Goal: Task Accomplishment & Management: Complete application form

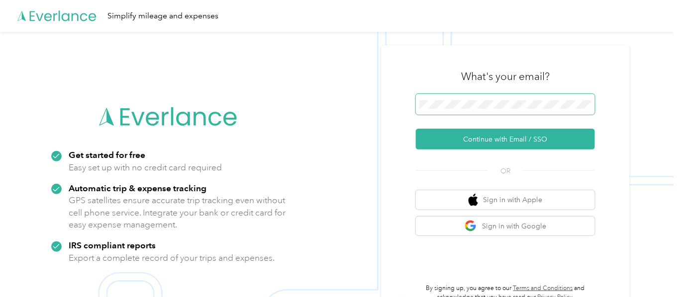
click at [510, 100] on span at bounding box center [505, 104] width 179 height 21
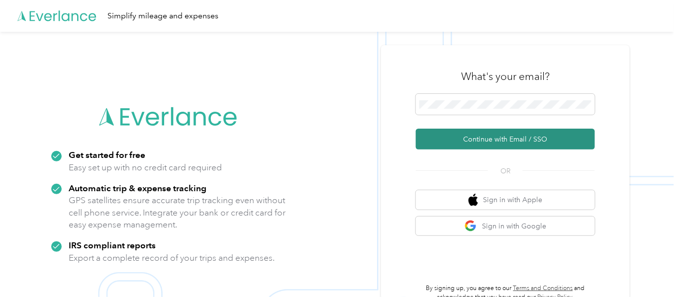
click at [535, 135] on button "Continue with Email / SSO" at bounding box center [505, 139] width 179 height 21
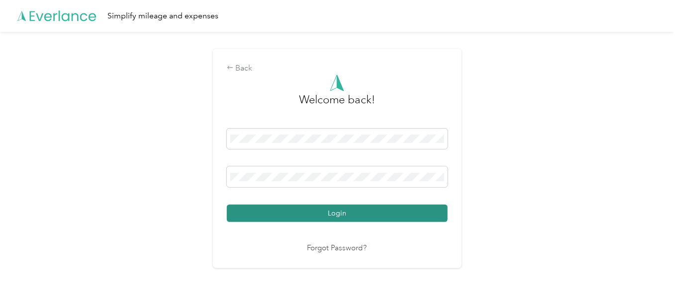
click at [338, 213] on button "Login" at bounding box center [337, 213] width 221 height 17
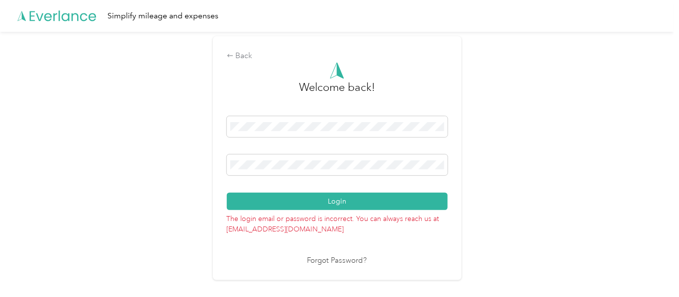
drag, startPoint x: 319, startPoint y: 170, endPoint x: 178, endPoint y: 172, distance: 141.7
click at [178, 172] on div "Back Welcome back! Login The login email or password is incorrect. You can alwa…" at bounding box center [337, 163] width 674 height 262
click at [353, 260] on link "Forgot Password?" at bounding box center [337, 261] width 60 height 11
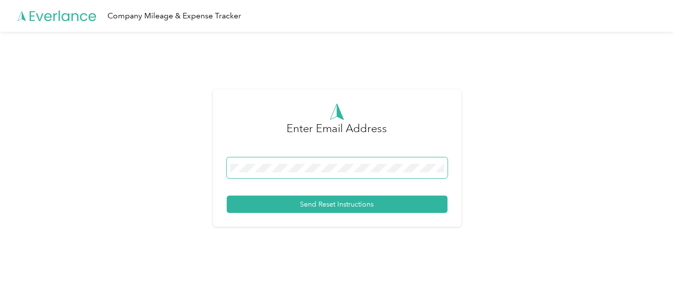
click at [198, 165] on div "Enter Email Address Send Reset Instructions" at bounding box center [337, 163] width 674 height 262
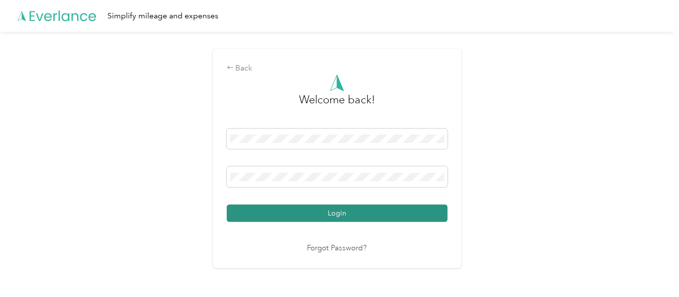
click at [332, 214] on button "Login" at bounding box center [337, 213] width 221 height 17
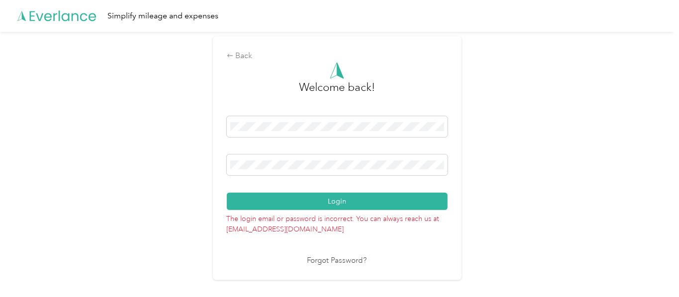
click at [327, 256] on link "Forgot Password?" at bounding box center [337, 261] width 60 height 11
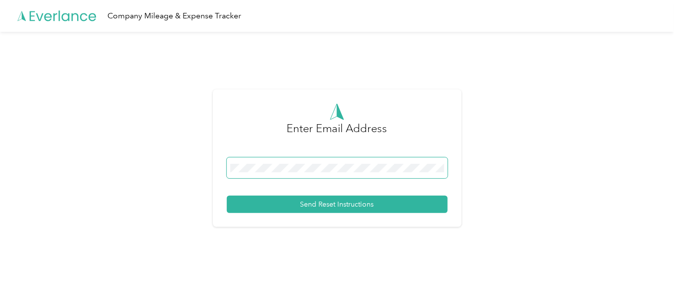
click at [331, 162] on span at bounding box center [337, 168] width 221 height 21
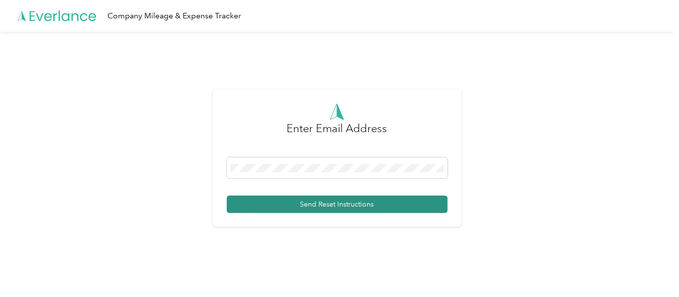
click at [344, 209] on button "Send Reset Instructions" at bounding box center [337, 204] width 221 height 17
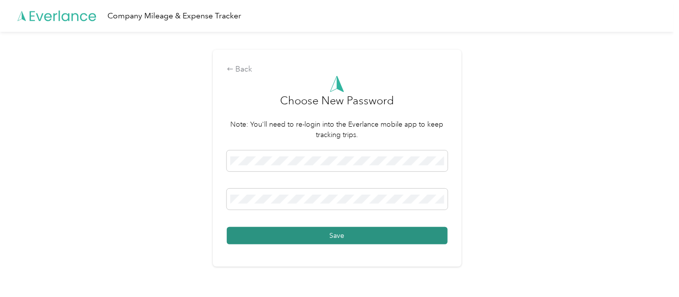
click at [342, 233] on button "Save" at bounding box center [337, 235] width 221 height 17
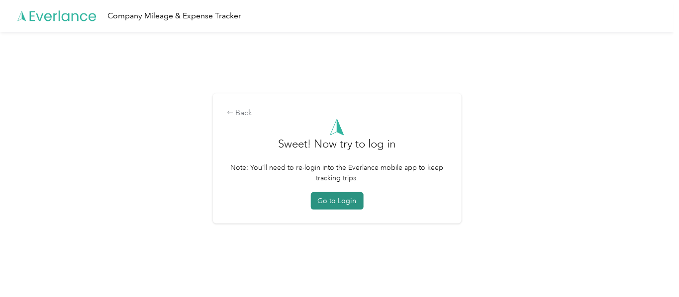
click at [340, 197] on button "Go to Login" at bounding box center [337, 200] width 53 height 17
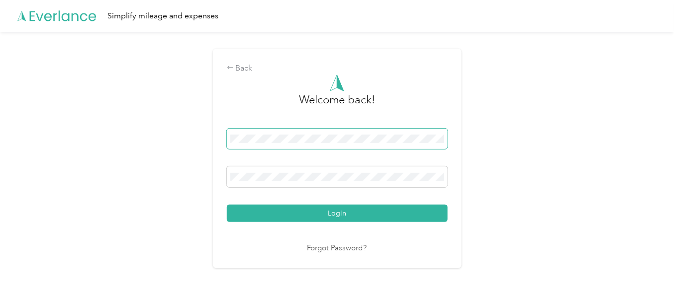
click at [223, 159] on div "Back Welcome back! Login Forgot Password?" at bounding box center [337, 159] width 249 height 220
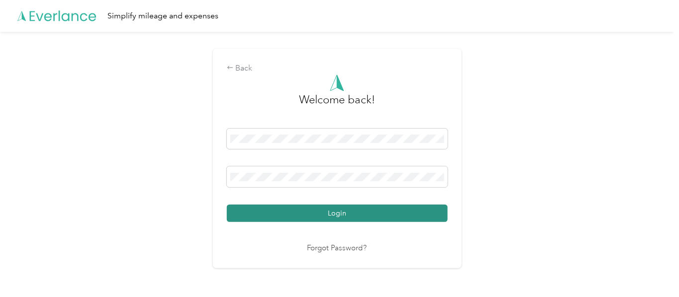
click at [323, 213] on button "Login" at bounding box center [337, 213] width 221 height 17
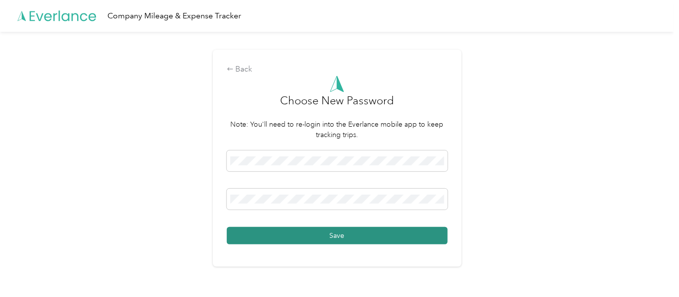
click at [241, 230] on button "Save" at bounding box center [337, 235] width 221 height 17
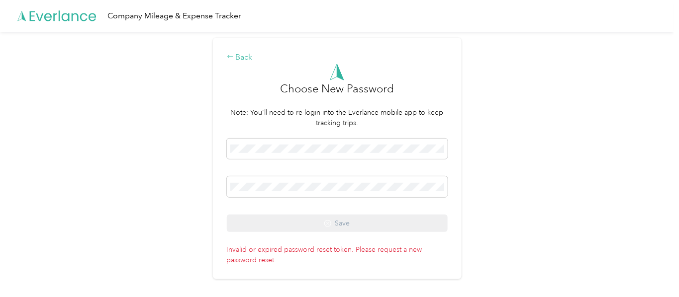
click at [245, 53] on div "Back" at bounding box center [337, 58] width 221 height 12
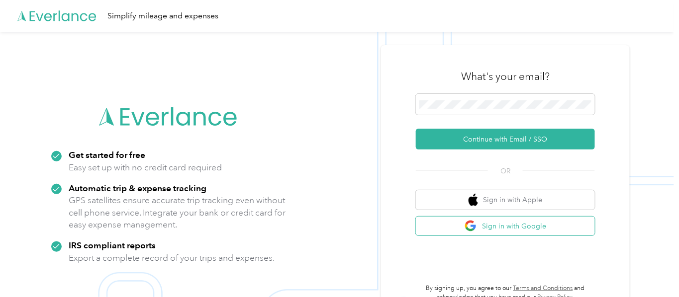
click at [515, 228] on button "Sign in with Google" at bounding box center [505, 226] width 179 height 19
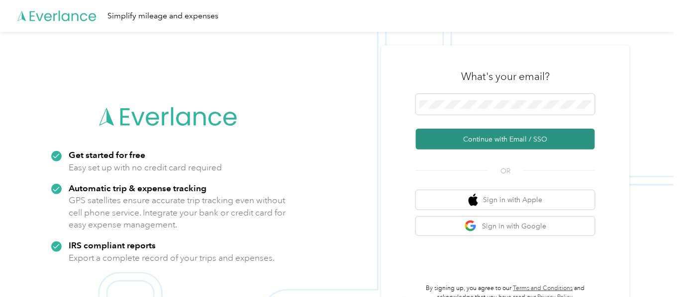
click at [502, 140] on button "Continue with Email / SSO" at bounding box center [505, 139] width 179 height 21
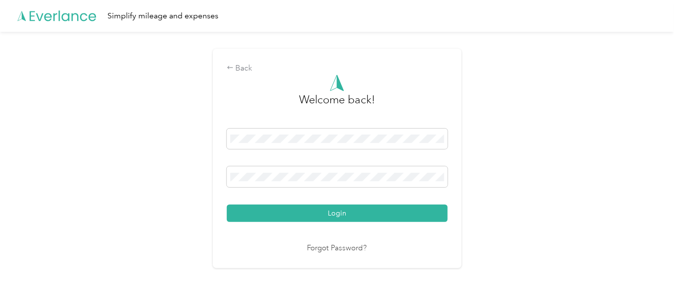
click at [82, 189] on div "Back Welcome back! Login Forgot Password?" at bounding box center [337, 163] width 674 height 262
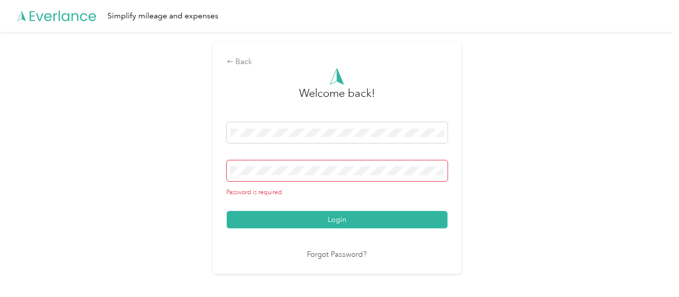
drag, startPoint x: 113, startPoint y: 170, endPoint x: 127, endPoint y: 159, distance: 17.7
click at [123, 162] on div "Back Welcome back! Password is required Login Forgot Password?" at bounding box center [337, 163] width 674 height 262
click at [358, 254] on link "Forgot Password?" at bounding box center [337, 255] width 60 height 11
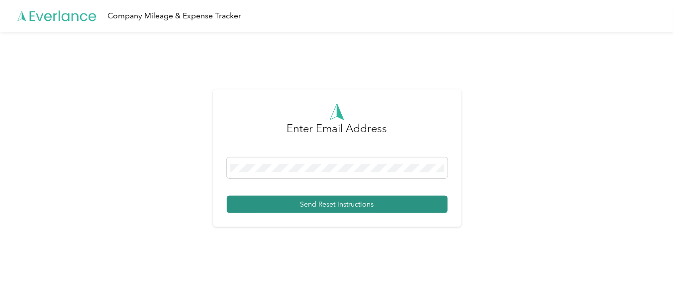
click at [332, 200] on button "Send Reset Instructions" at bounding box center [337, 204] width 221 height 17
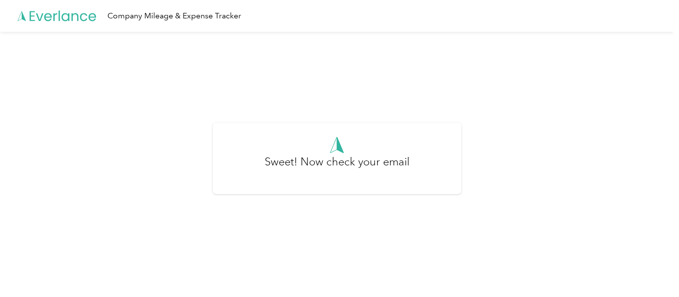
click at [171, 14] on div "Company Mileage & Expense Tracker" at bounding box center [174, 16] width 134 height 12
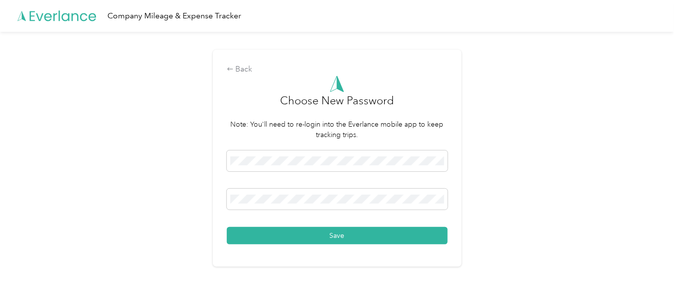
click at [355, 237] on button "Save" at bounding box center [337, 235] width 221 height 17
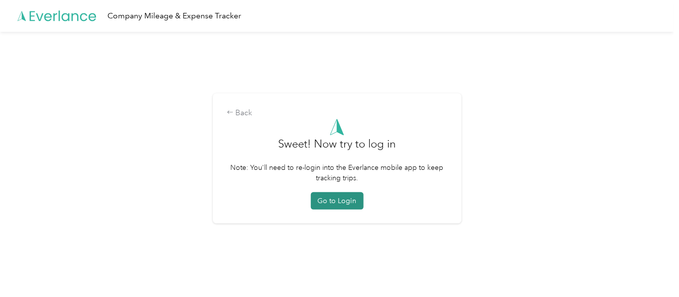
click at [349, 205] on button "Go to Login" at bounding box center [337, 200] width 53 height 17
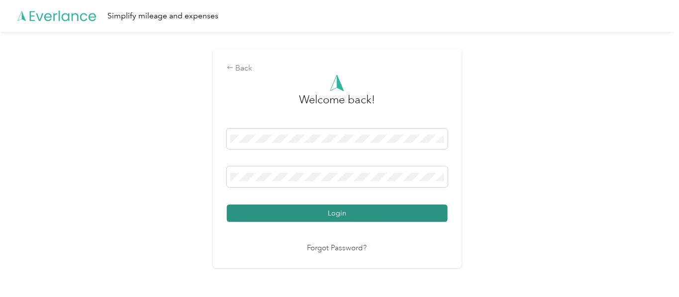
click at [328, 213] on button "Login" at bounding box center [337, 213] width 221 height 17
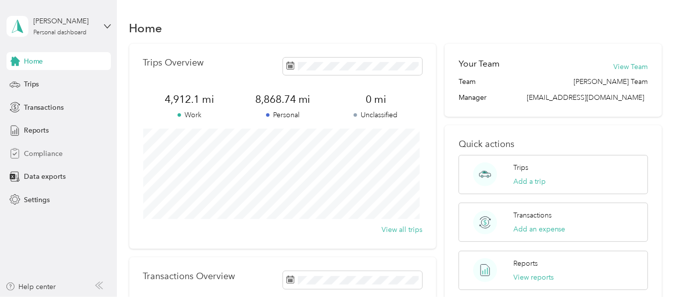
click at [31, 152] on span "Compliance" at bounding box center [43, 154] width 39 height 10
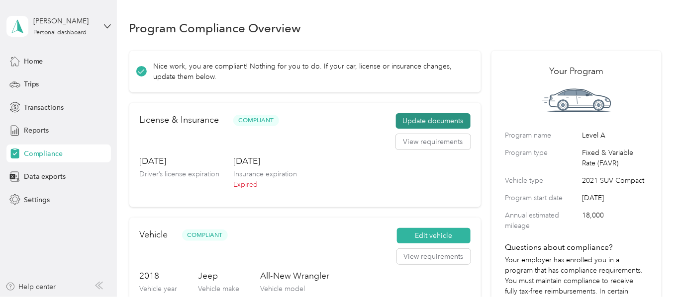
click at [418, 121] on button "Update documents" at bounding box center [433, 121] width 75 height 16
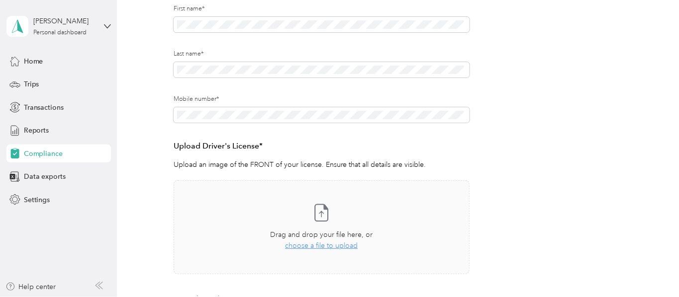
scroll to position [294, 0]
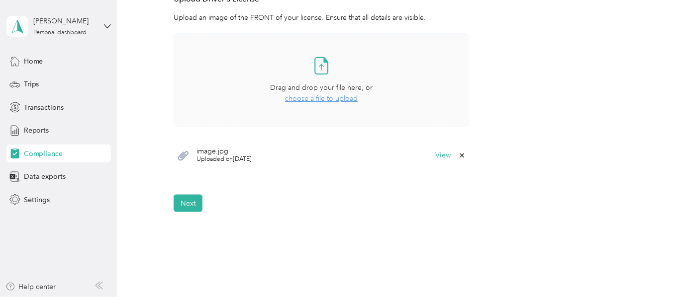
click at [323, 97] on span "choose a file to upload" at bounding box center [321, 98] width 73 height 8
click at [332, 96] on span "choose a file to upload" at bounding box center [321, 98] width 73 height 8
click at [443, 153] on button "View" at bounding box center [443, 155] width 15 height 7
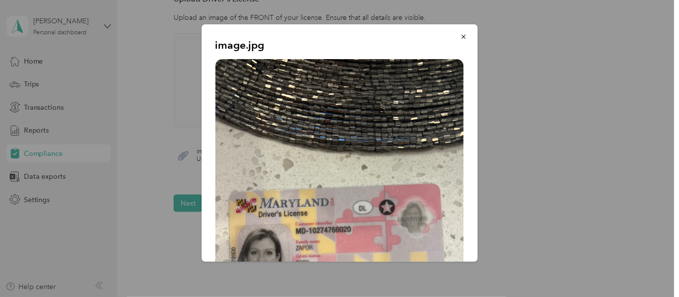
scroll to position [131, 0]
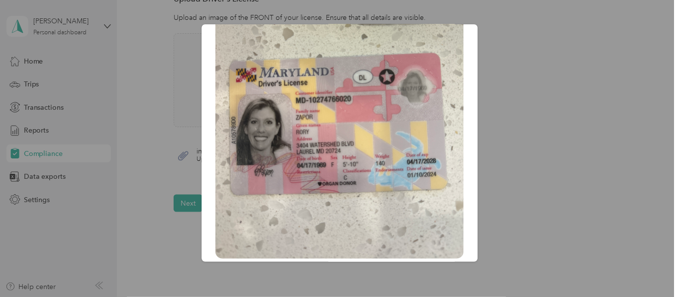
click at [580, 150] on div "image.jpg" at bounding box center [478, 144] width 276 height 241
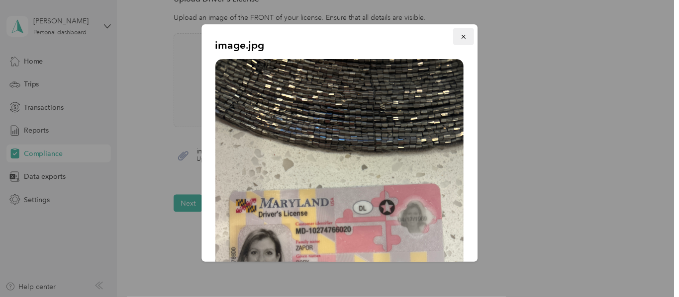
click at [460, 36] on icon "button" at bounding box center [463, 36] width 7 height 7
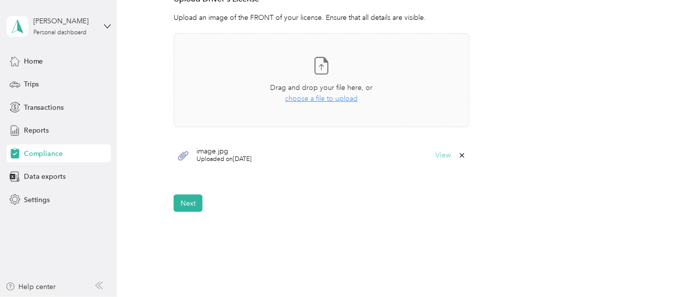
click at [444, 156] on button "View" at bounding box center [443, 155] width 15 height 7
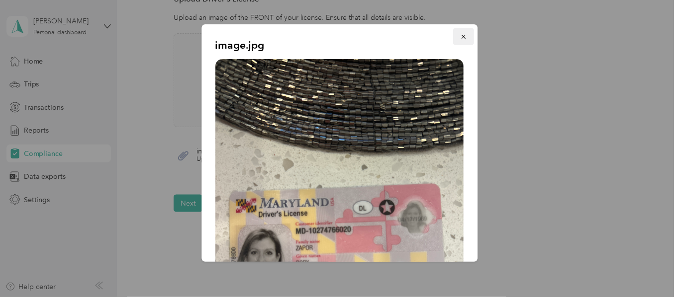
click at [460, 36] on icon "button" at bounding box center [463, 36] width 7 height 7
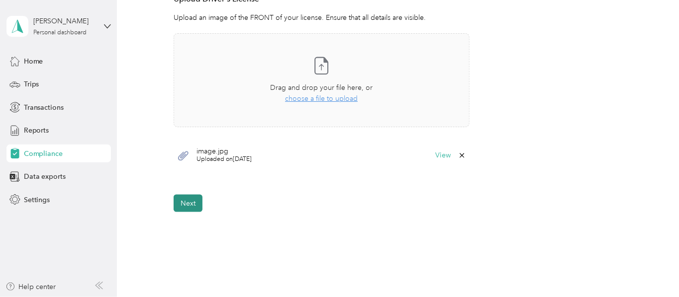
click at [181, 200] on button "Next" at bounding box center [188, 203] width 29 height 17
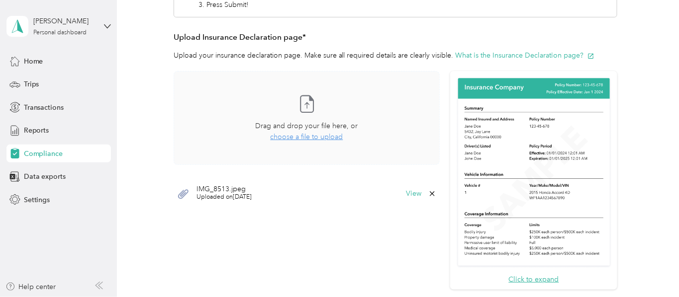
scroll to position [380, 0]
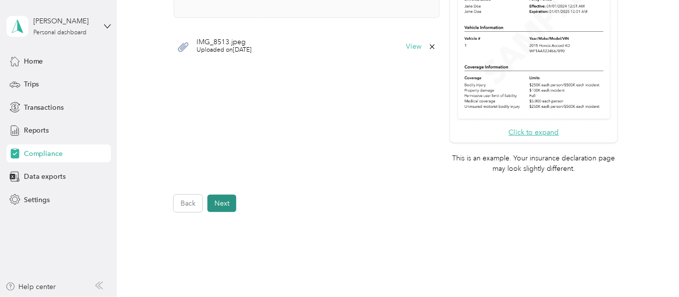
click at [220, 202] on button "Next" at bounding box center [221, 203] width 29 height 17
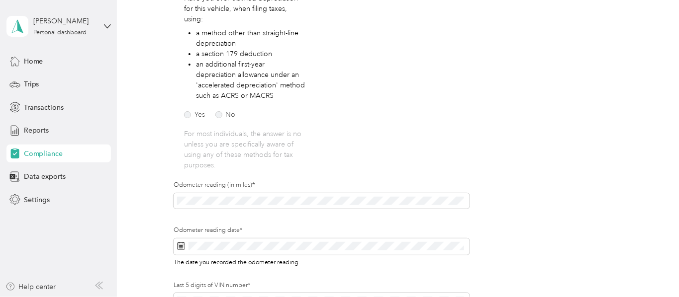
scroll to position [46, 0]
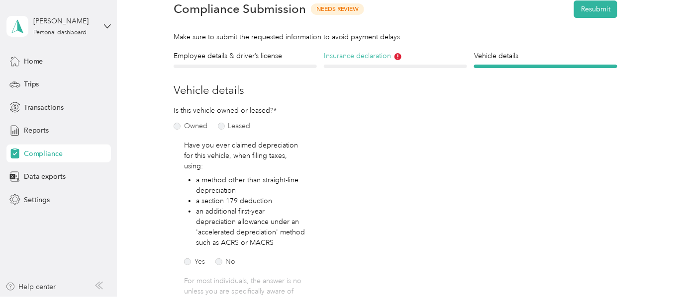
click at [353, 58] on h4 "Insurance declaration" at bounding box center [395, 56] width 143 height 10
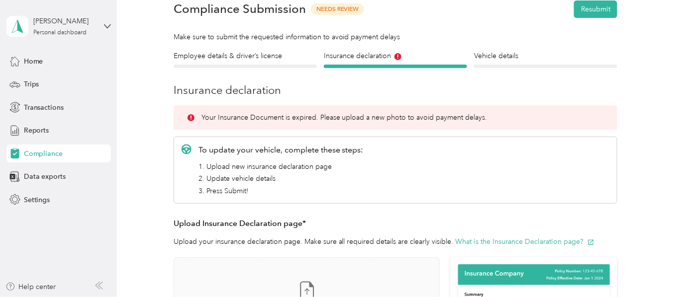
scroll to position [193, 0]
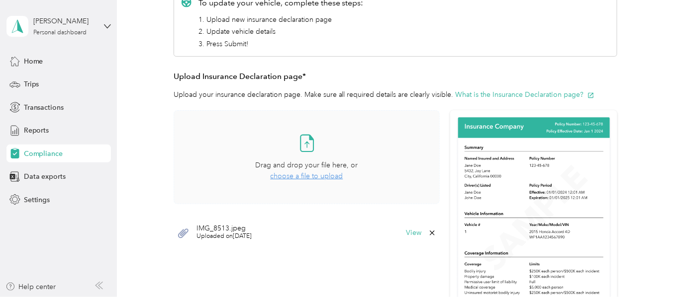
click at [286, 174] on span "choose a file to upload" at bounding box center [307, 176] width 73 height 8
click at [429, 264] on icon at bounding box center [432, 264] width 8 height 8
click at [410, 271] on button "Yes" at bounding box center [404, 269] width 19 height 16
click at [408, 231] on button "View" at bounding box center [413, 233] width 15 height 7
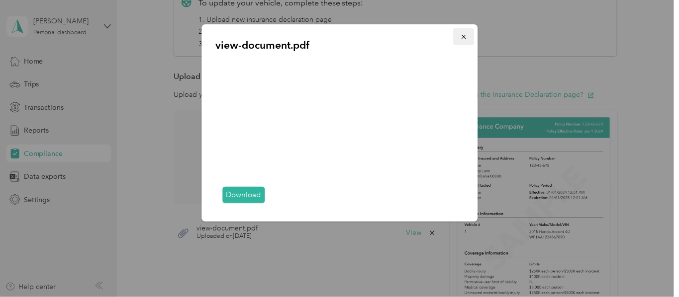
click at [465, 35] on icon "button" at bounding box center [463, 36] width 7 height 7
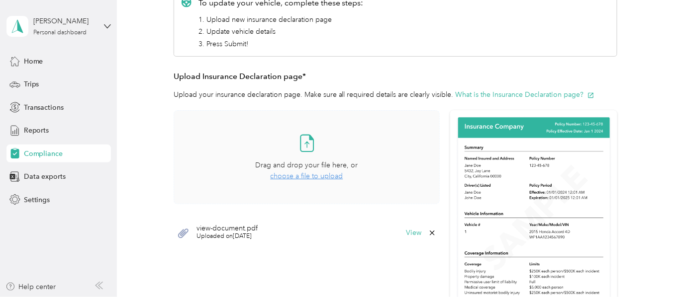
scroll to position [439, 0]
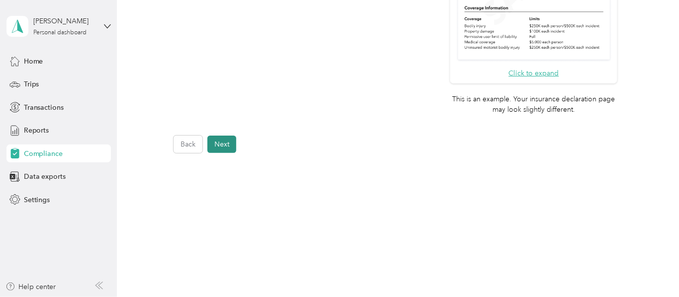
click at [233, 142] on button "Next" at bounding box center [221, 144] width 29 height 17
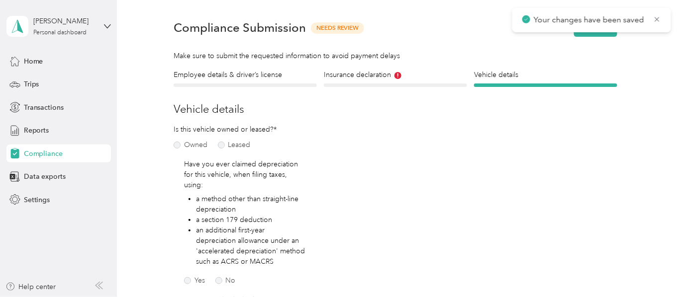
scroll to position [12, 0]
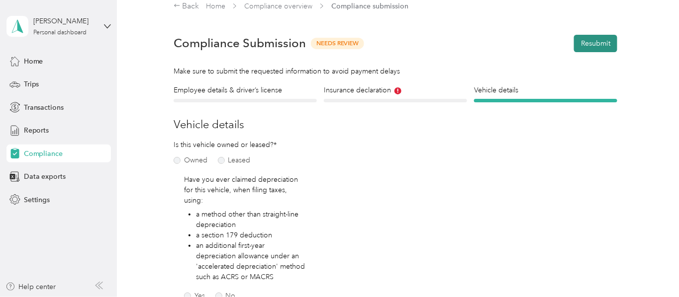
click at [584, 44] on button "Resubmit" at bounding box center [595, 43] width 43 height 17
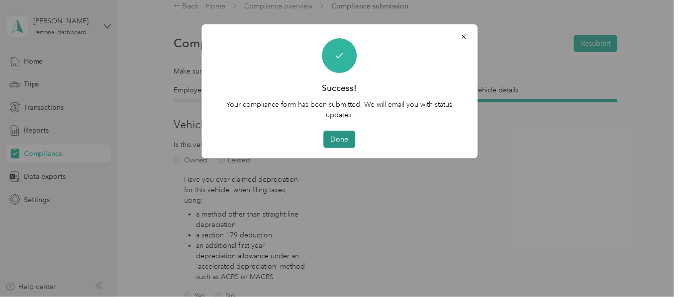
click at [334, 140] on button "Done" at bounding box center [340, 139] width 32 height 17
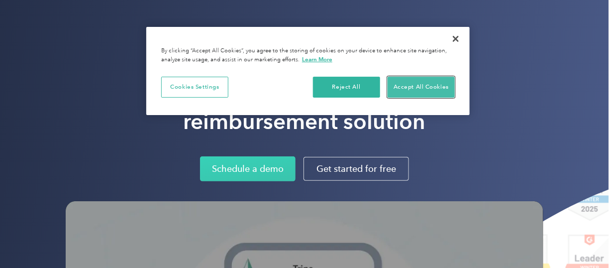
click at [422, 86] on button "Accept All Cookies" at bounding box center [420, 87] width 67 height 21
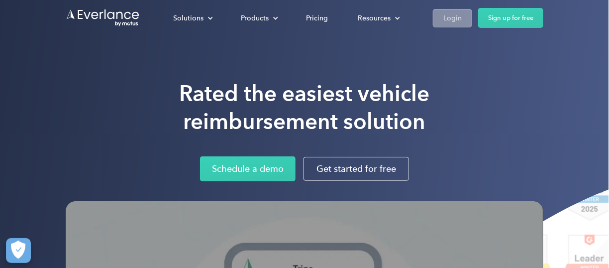
click at [453, 14] on div "Login" at bounding box center [452, 18] width 18 height 12
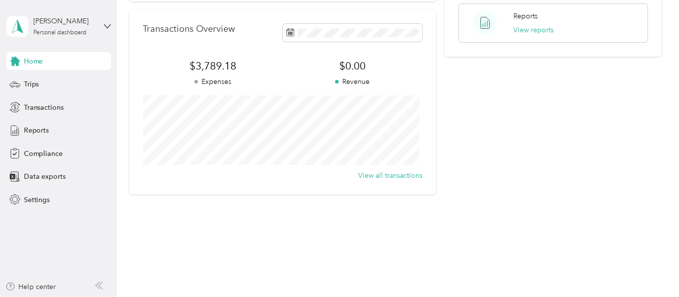
scroll to position [100, 0]
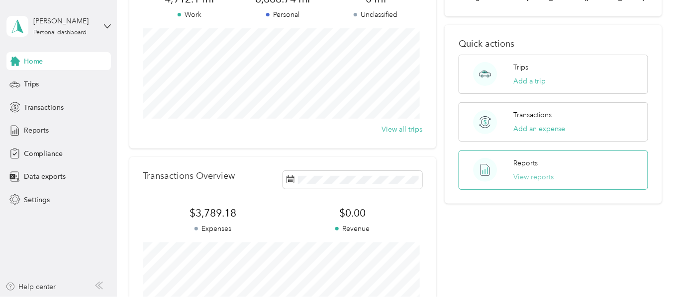
click at [516, 173] on button "View reports" at bounding box center [533, 177] width 40 height 10
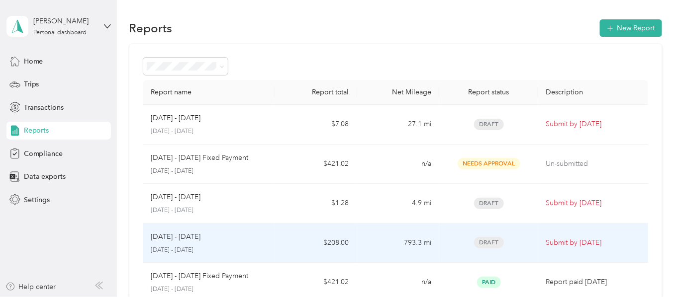
click at [160, 241] on p "[DATE] - [DATE]" at bounding box center [176, 237] width 50 height 11
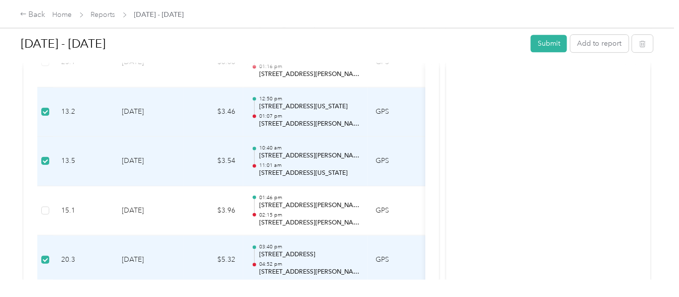
scroll to position [736, 0]
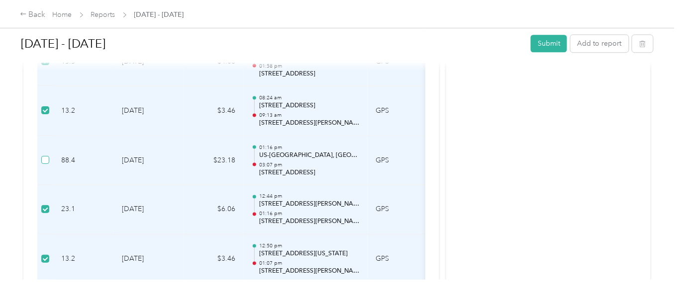
click at [47, 155] on label at bounding box center [45, 160] width 8 height 11
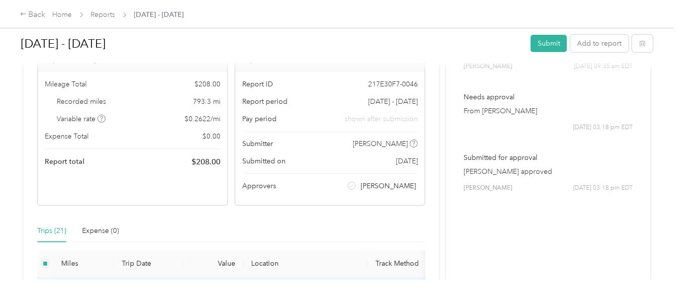
scroll to position [0, 0]
